Goal: Information Seeking & Learning: Understand process/instructions

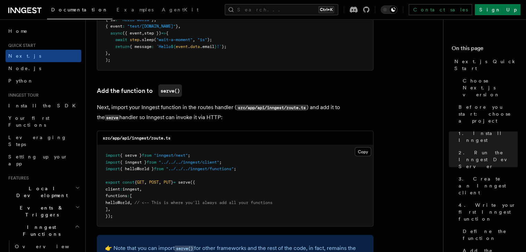
scroll to position [1337, 0]
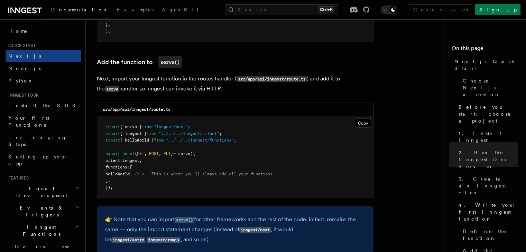
click at [310, 157] on pre "import { serve } from "inngest/next" ; import { inngest } from "../../../innges…" at bounding box center [235, 157] width 276 height 81
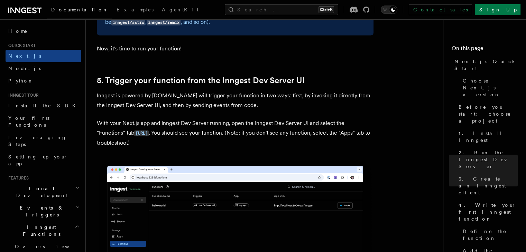
scroll to position [1567, 0]
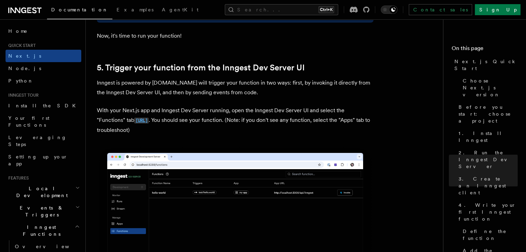
click at [149, 124] on code "[URL]" at bounding box center [141, 121] width 15 height 6
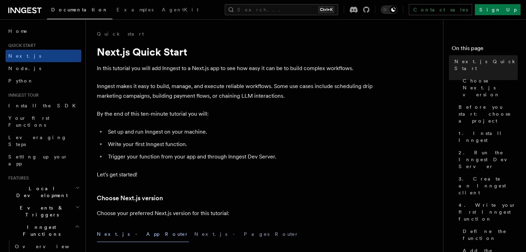
scroll to position [138, 0]
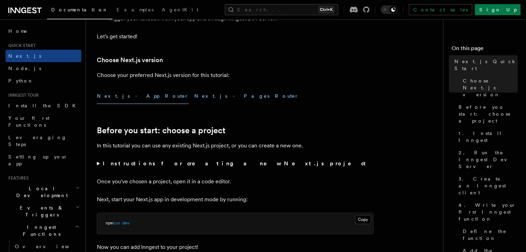
click at [194, 97] on button "Next.js - Pages Router" at bounding box center [246, 97] width 104 height 16
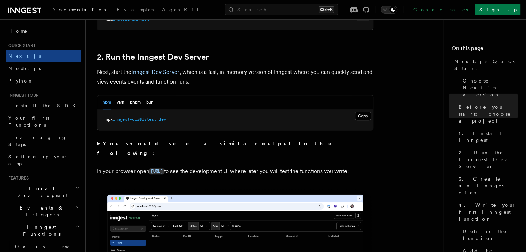
scroll to position [92, 0]
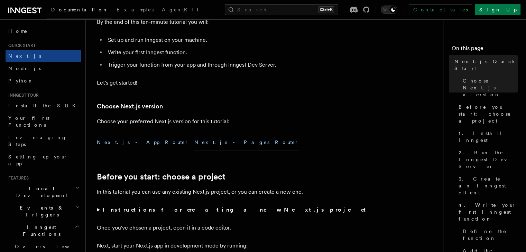
click at [129, 143] on button "Next.js - App Router" at bounding box center [143, 143] width 92 height 16
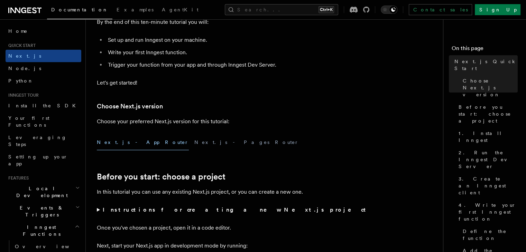
click at [129, 143] on button "Next.js - App Router" at bounding box center [143, 143] width 92 height 16
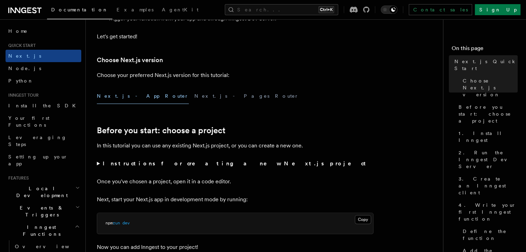
click at [171, 167] on summary "Instructions for creating a new Next.js project" at bounding box center [235, 164] width 277 height 10
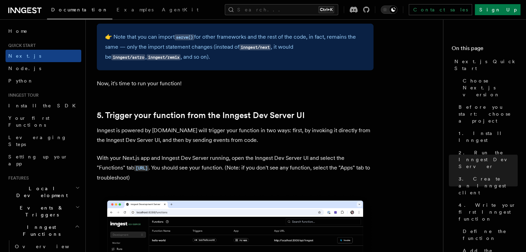
scroll to position [1613, 0]
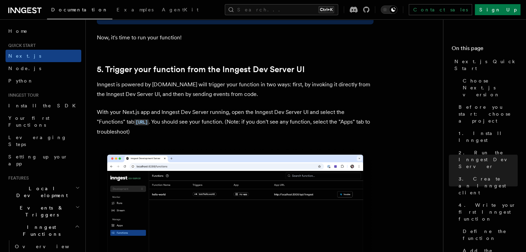
click at [239, 122] on p "With your Next.js app and Inngest Dev Server running, open the Inngest Dev Serv…" at bounding box center [235, 122] width 277 height 29
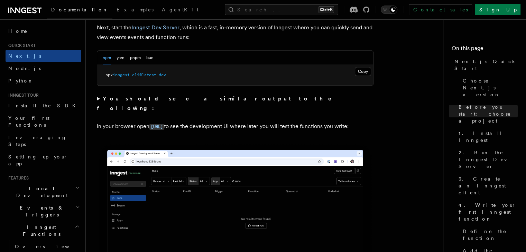
scroll to position [507, 0]
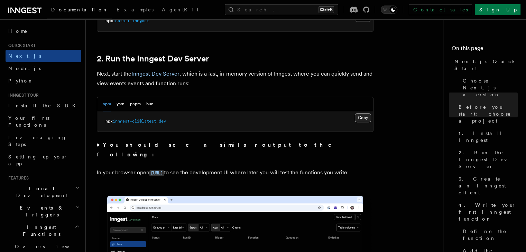
click at [363, 118] on button "Copy Copied" at bounding box center [363, 117] width 16 height 9
click at [211, 175] on p "In your browser open [URL] to see the development UI where later you will test …" at bounding box center [235, 173] width 277 height 10
click at [164, 170] on code "[URL]" at bounding box center [156, 173] width 15 height 6
